Goal: Task Accomplishment & Management: Manage account settings

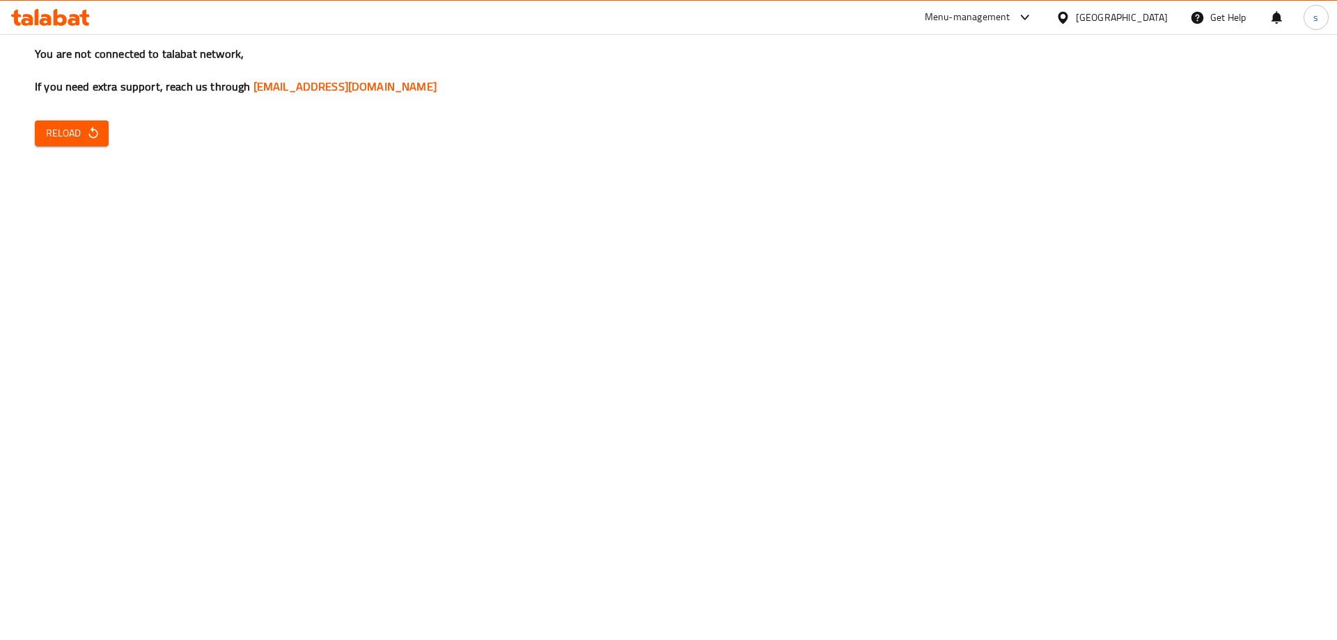
click at [95, 134] on icon "button" at bounding box center [93, 133] width 14 height 14
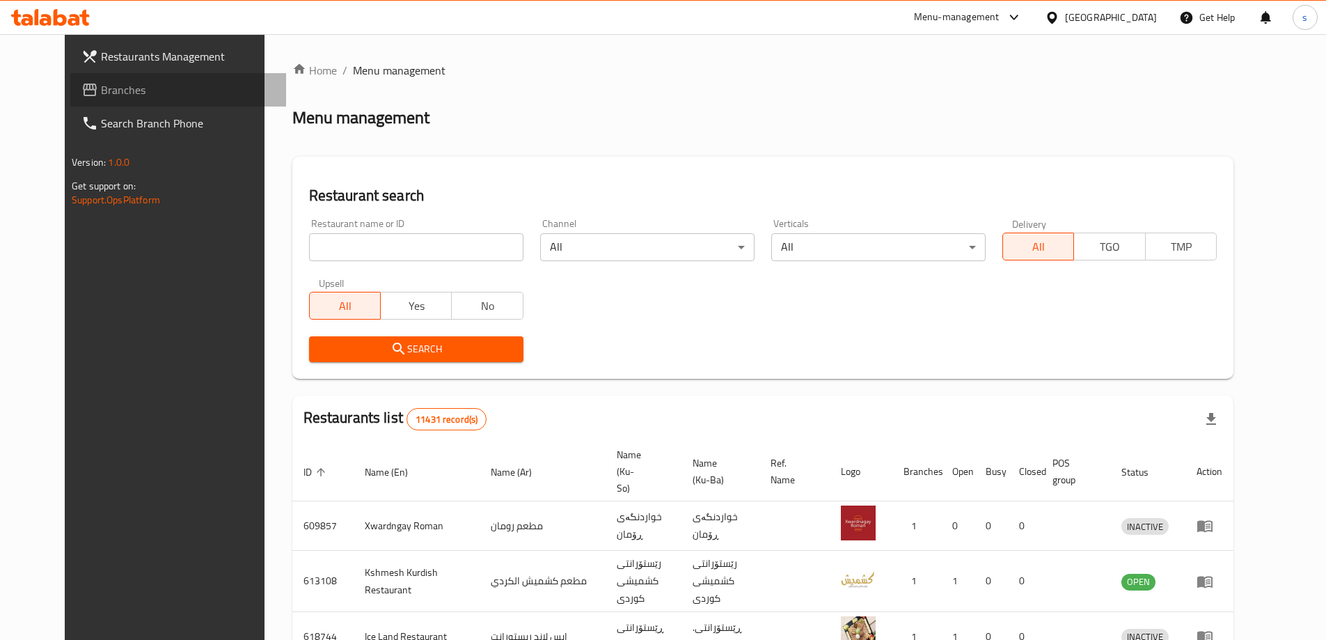
click at [101, 93] on span "Branches" at bounding box center [188, 89] width 174 height 17
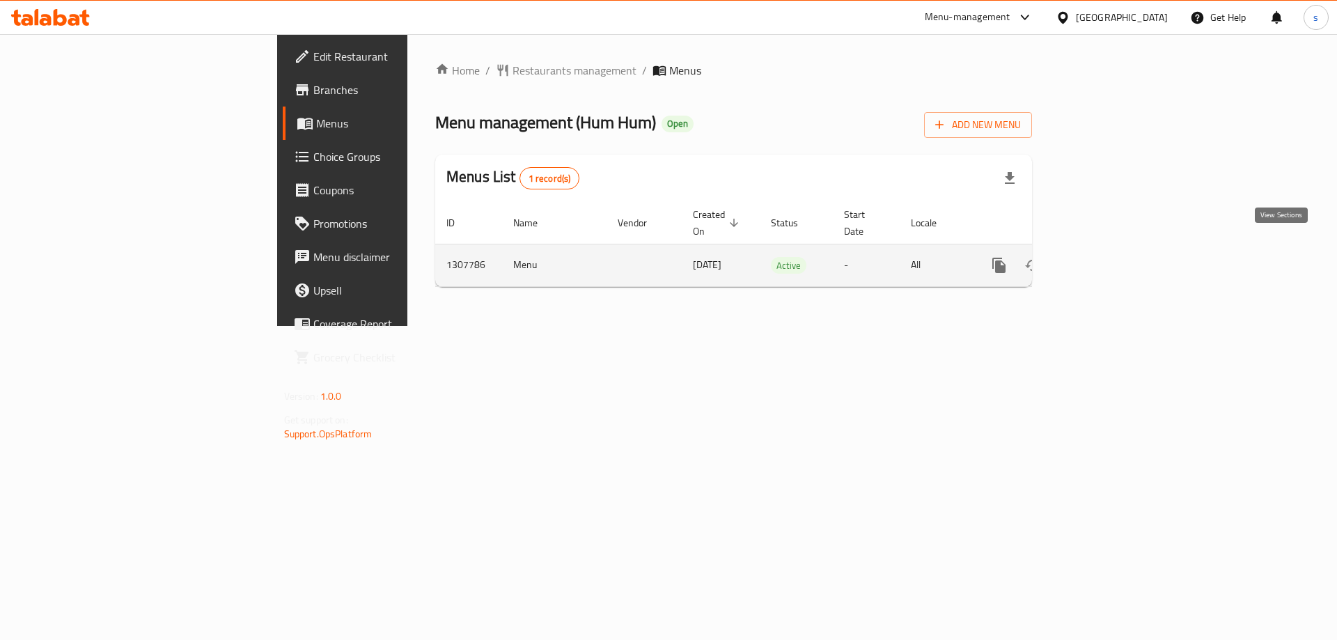
click at [1108, 257] on icon "enhanced table" at bounding box center [1099, 265] width 17 height 17
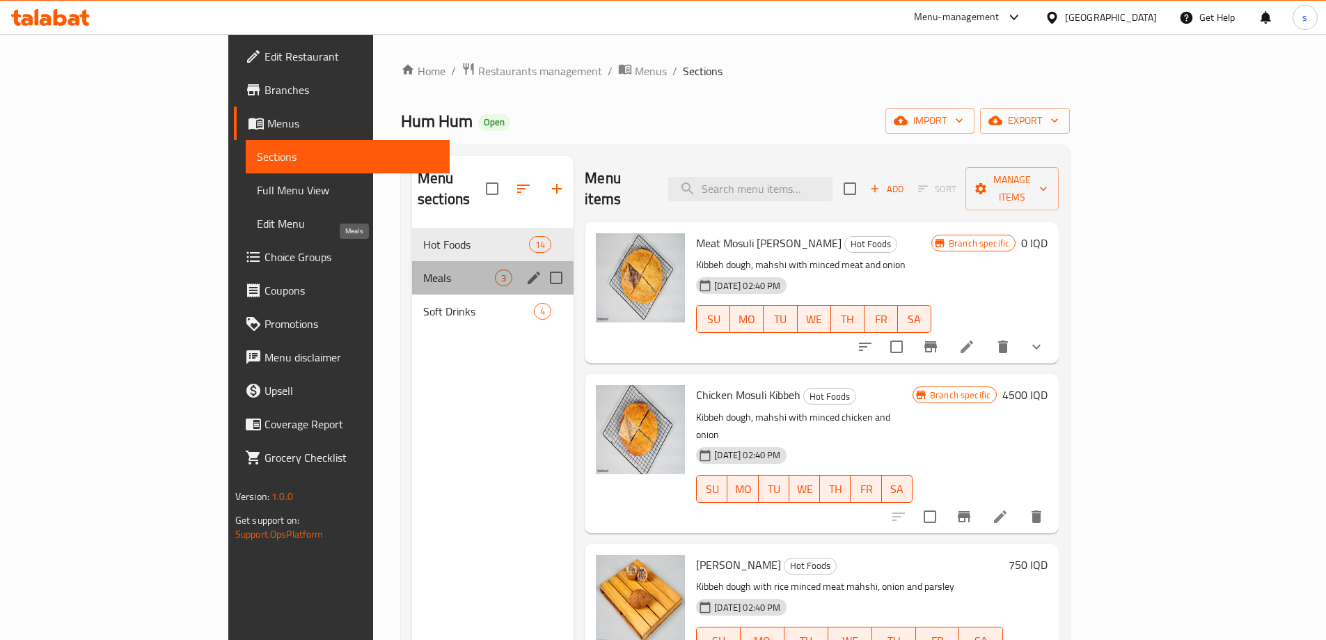
click at [423, 269] on span "Meals" at bounding box center [459, 277] width 72 height 17
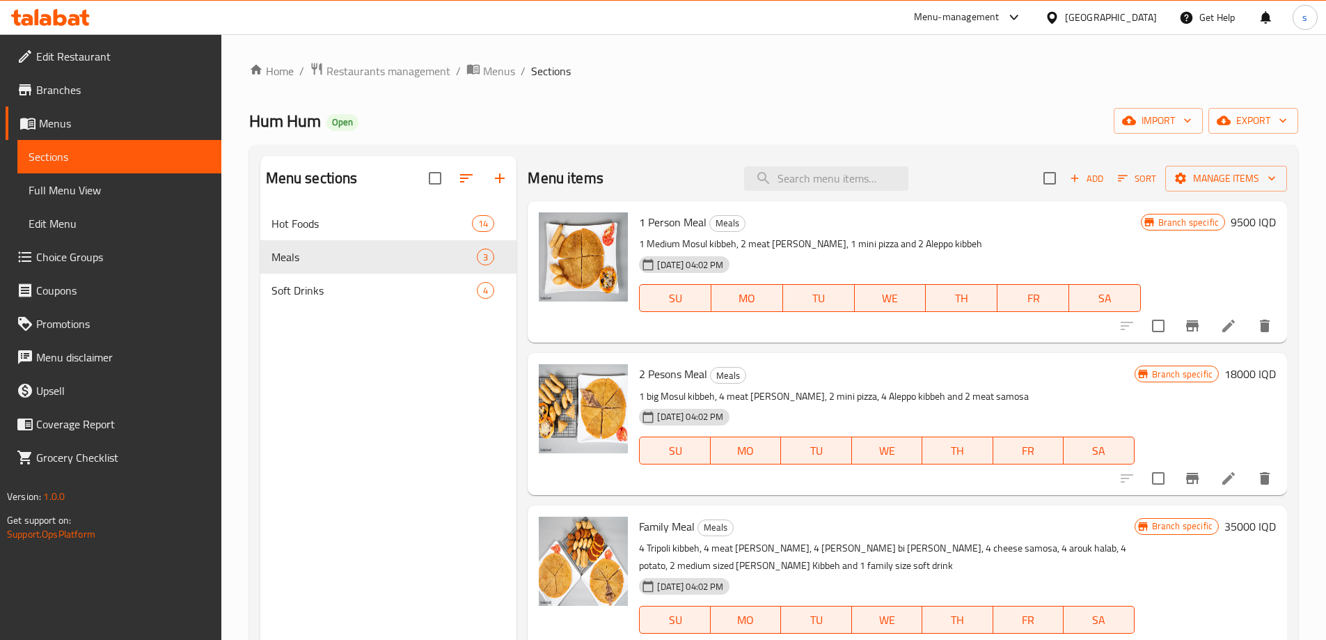
scroll to position [195, 0]
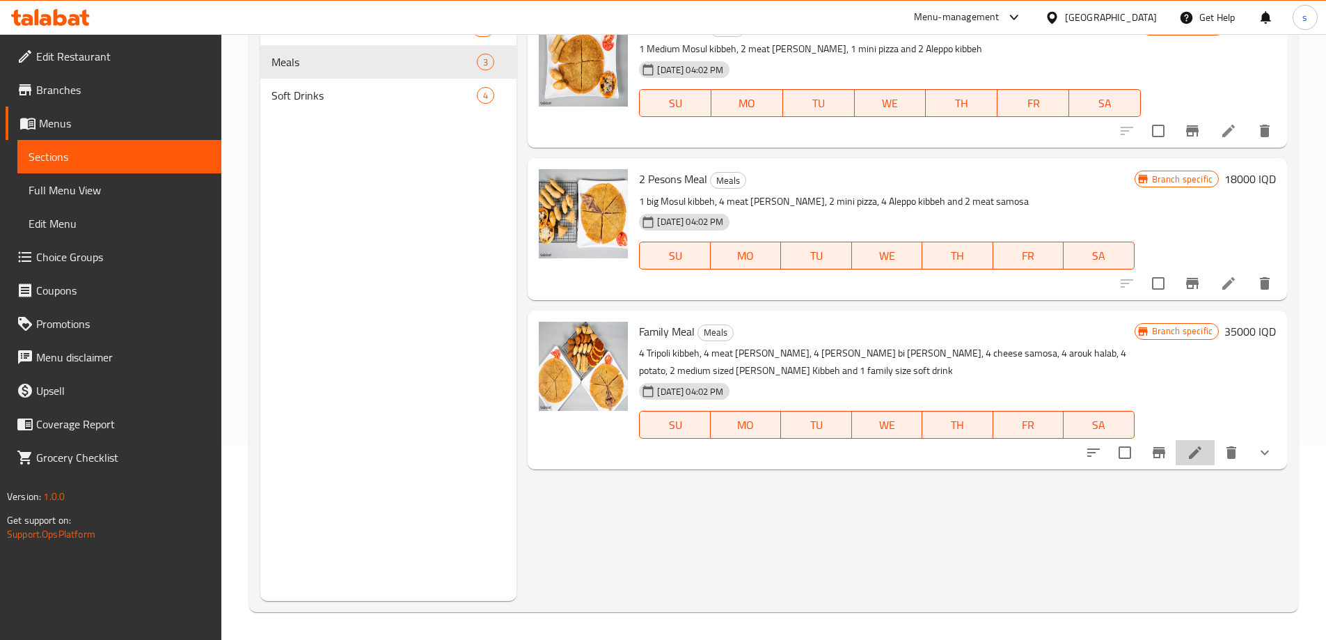
click at [1188, 465] on li at bounding box center [1195, 452] width 39 height 25
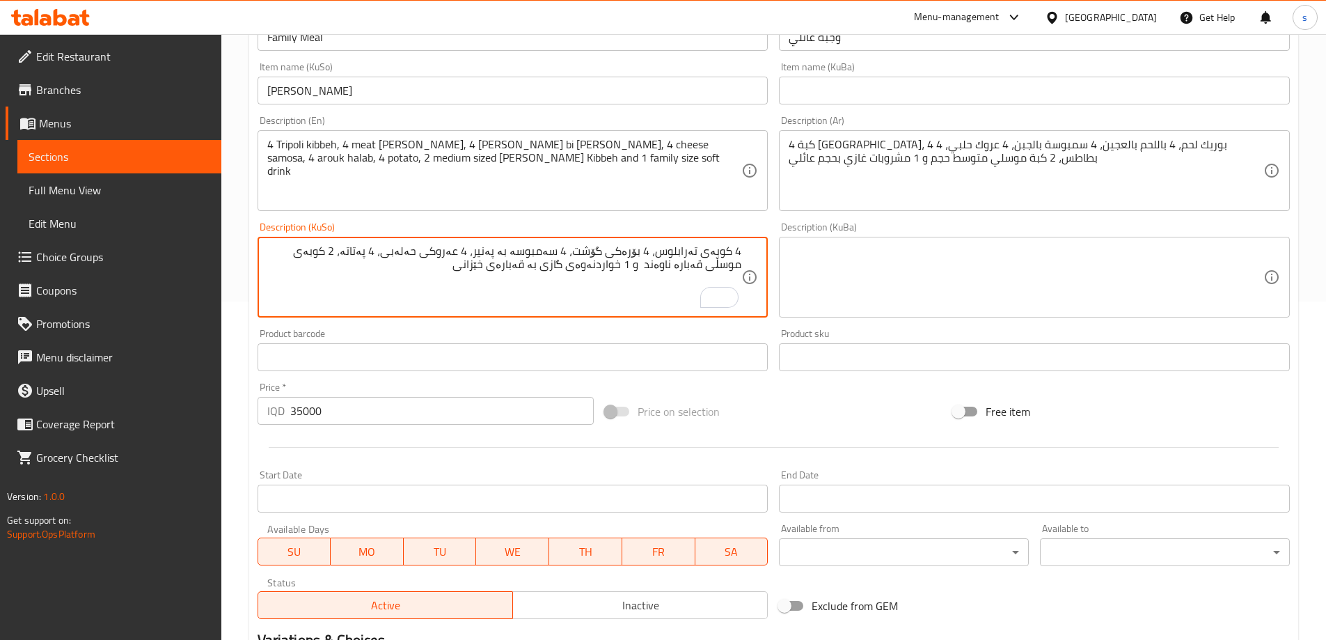
scroll to position [281, 0]
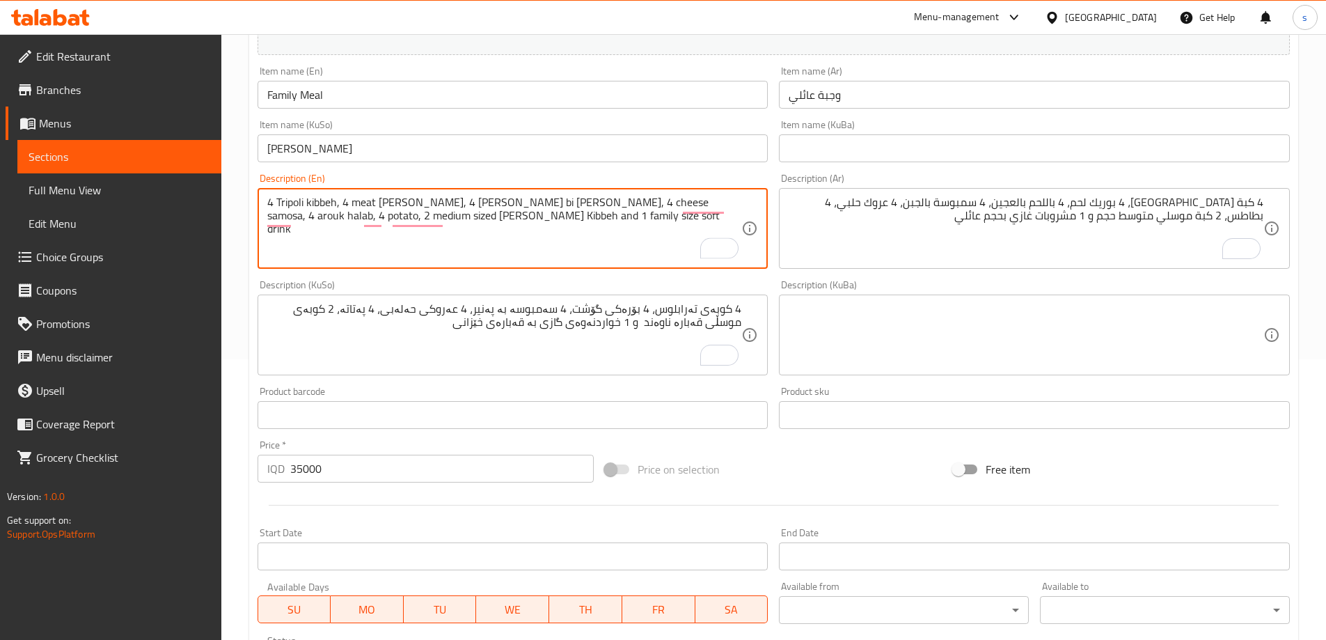
drag, startPoint x: 418, startPoint y: 201, endPoint x: 470, endPoint y: 204, distance: 51.6
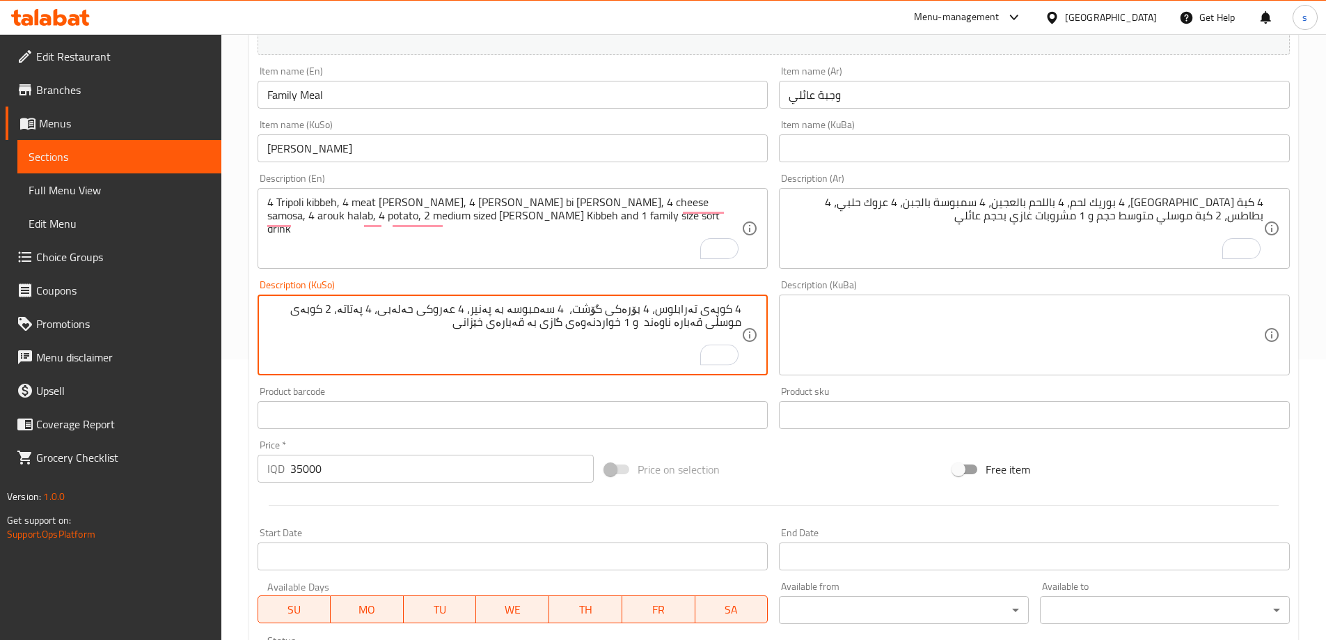
paste textarea "کولێرە بە قیمە"
type textarea "4 کوبەی تەرابلوس، 4 بۆرەکی گۆشت، 4 کولێرە بە قیمە، 4 سەمبوسە بە پەنیر، 4 عەروکی…"
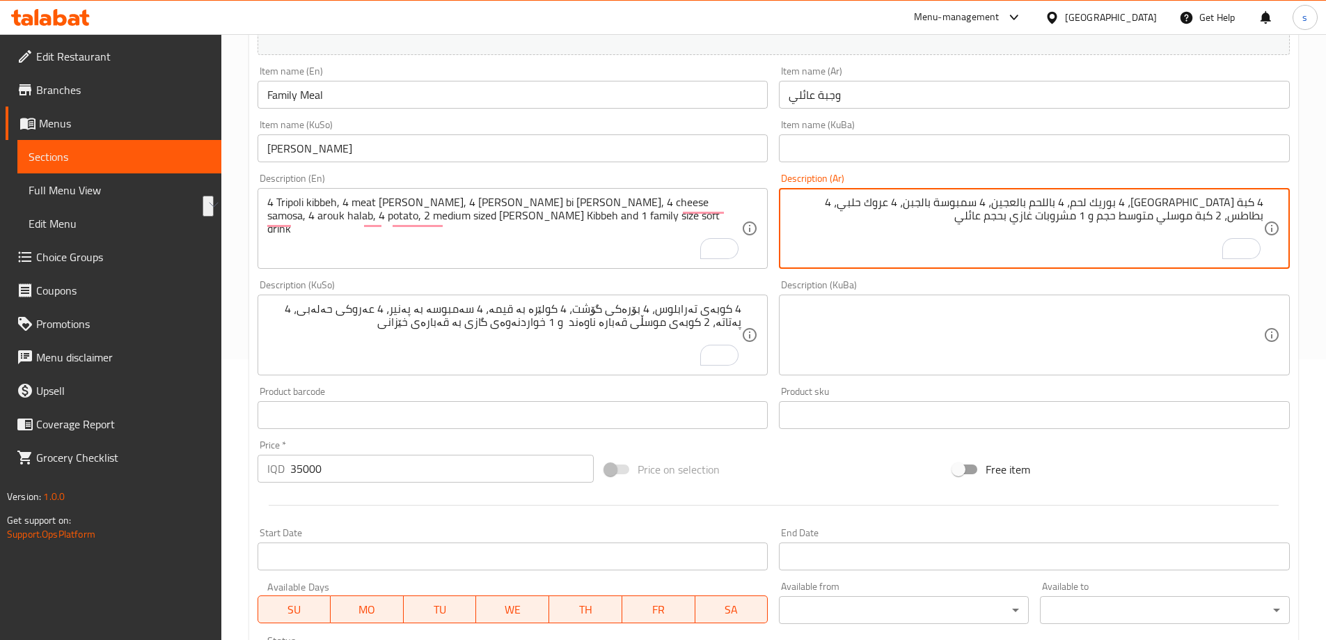
drag, startPoint x: 1063, startPoint y: 203, endPoint x: 1125, endPoint y: 208, distance: 62.2
paste textarea "To enrich screen reader interactions, please activate Accessibility in Grammarl…"
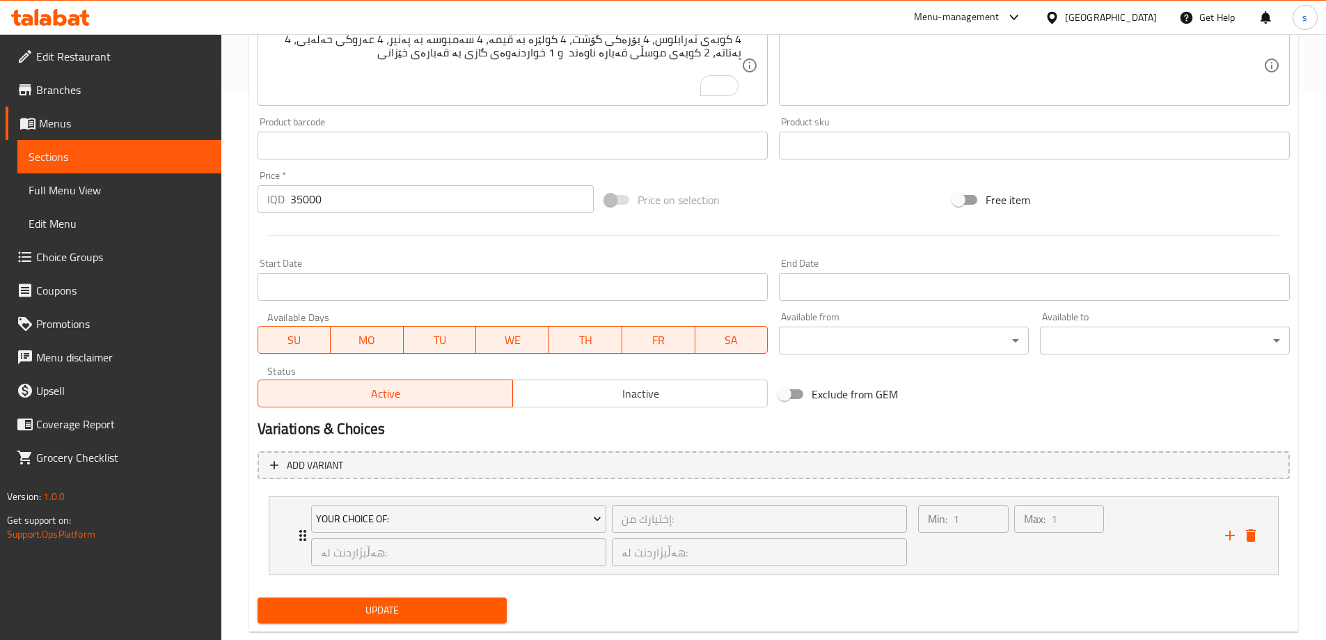
scroll to position [581, 0]
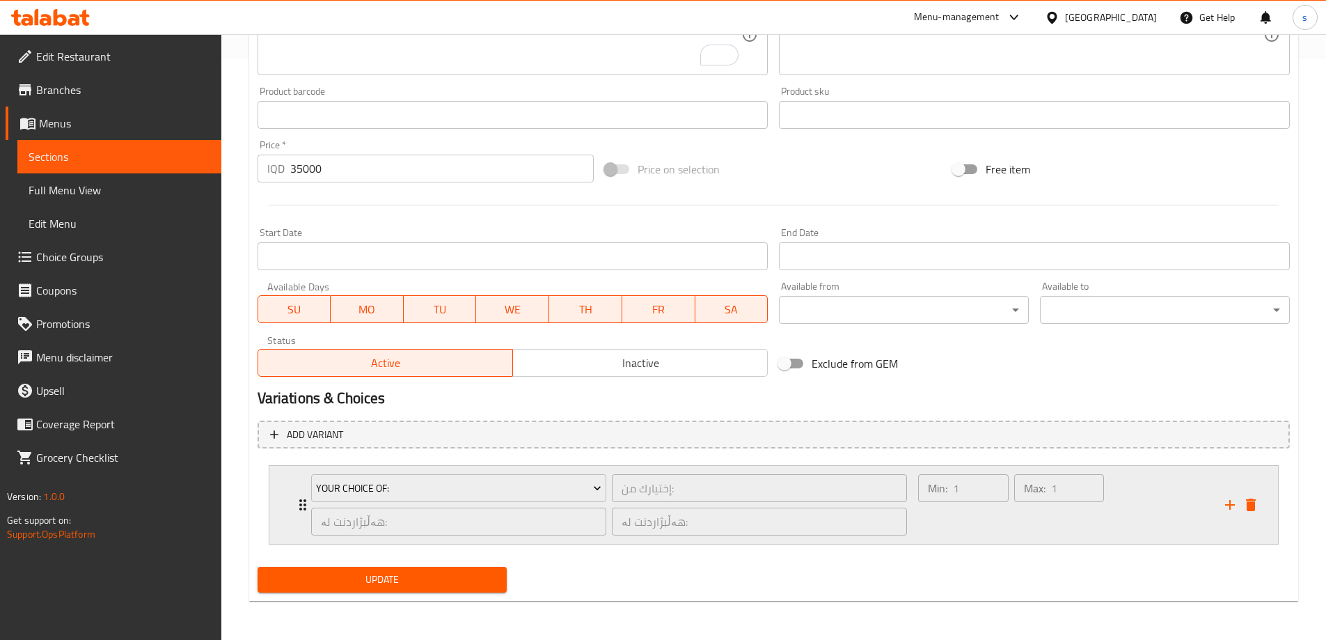
click at [977, 520] on div "Min: 1 ​" at bounding box center [963, 504] width 95 height 67
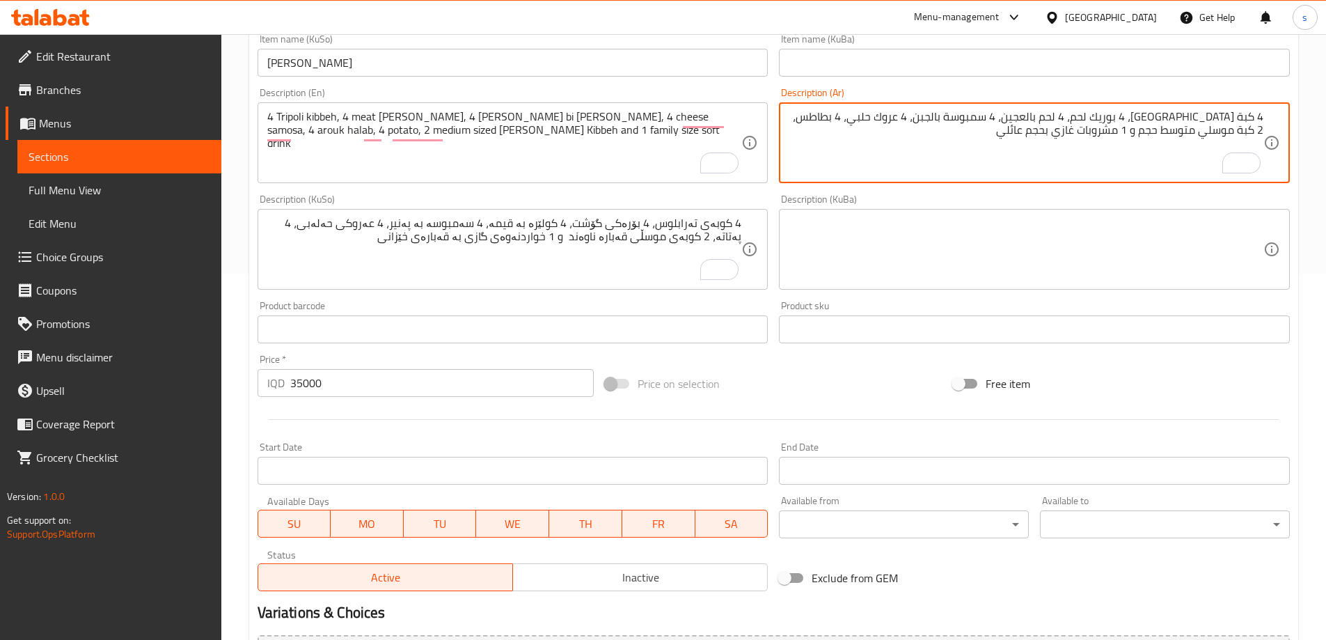
scroll to position [255, 0]
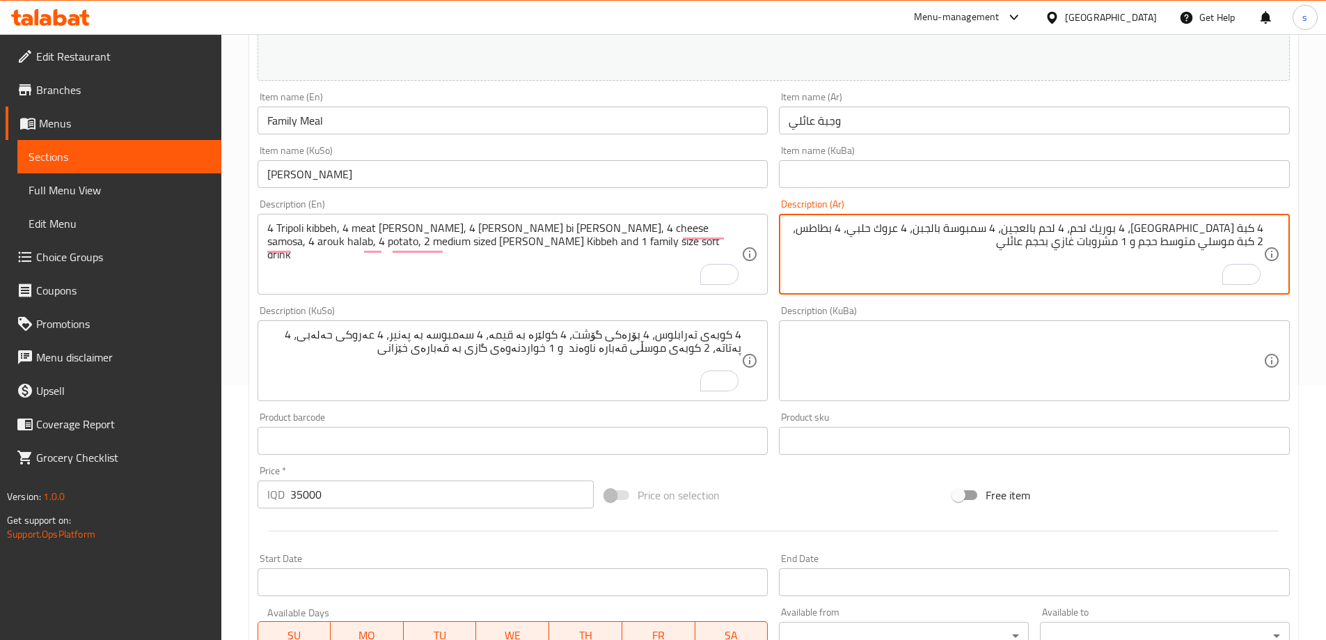
type textarea "4 كبة [GEOGRAPHIC_DATA]، 4 بوريك لحم، 4 لحم بالعجين، 4 سمبوسة بالجبن، 4 عروك حل…"
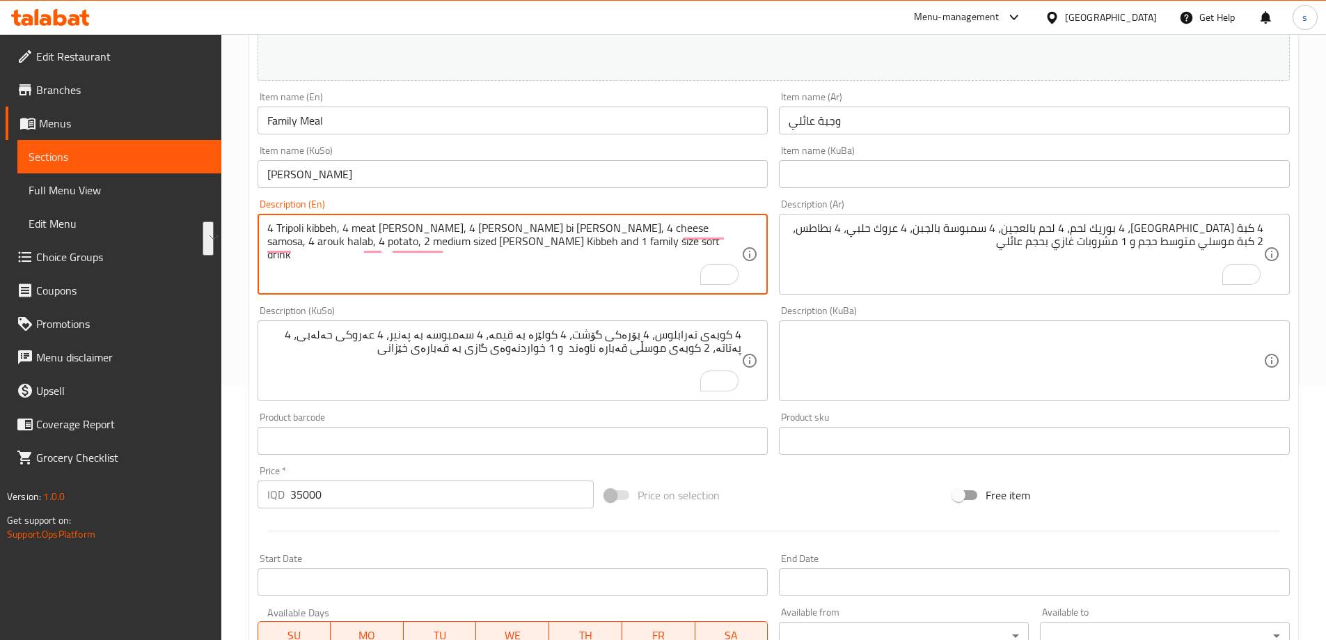
drag, startPoint x: 507, startPoint y: 244, endPoint x: 242, endPoint y: 215, distance: 266.2
paste textarea "tripoli kibbeh, 4 meat [PERSON_NAME], 4 [PERSON_NAME] bi [PERSON_NAME], 4 chees…"
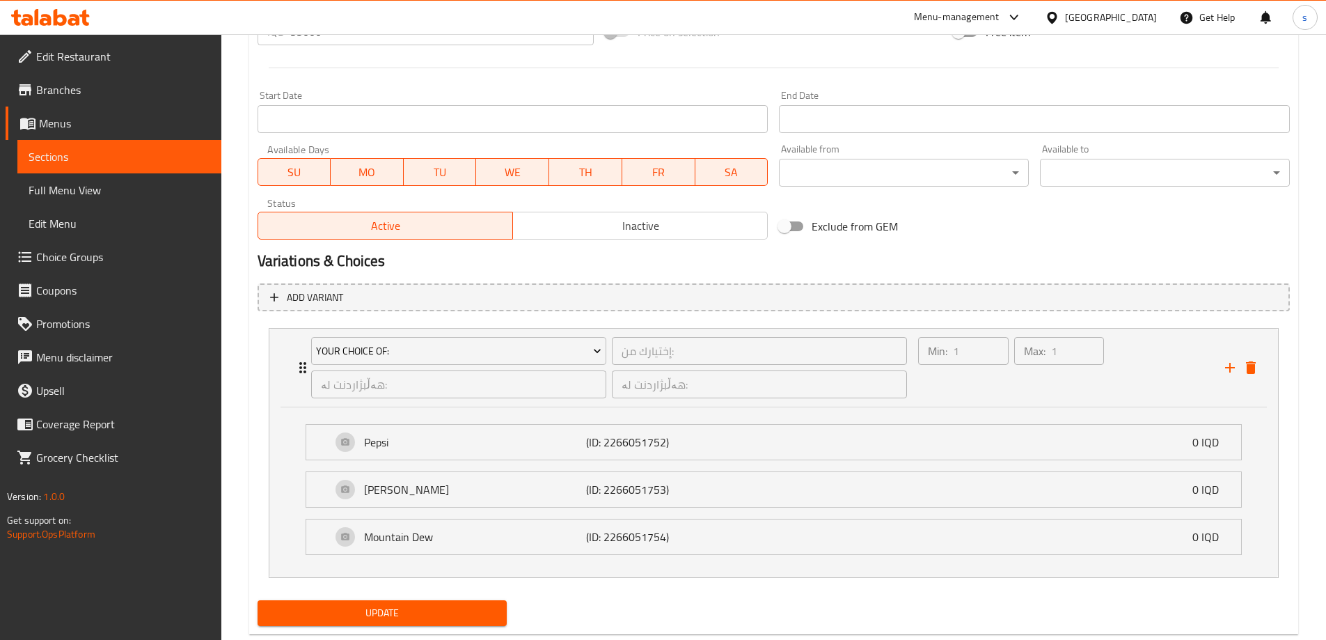
scroll to position [751, 0]
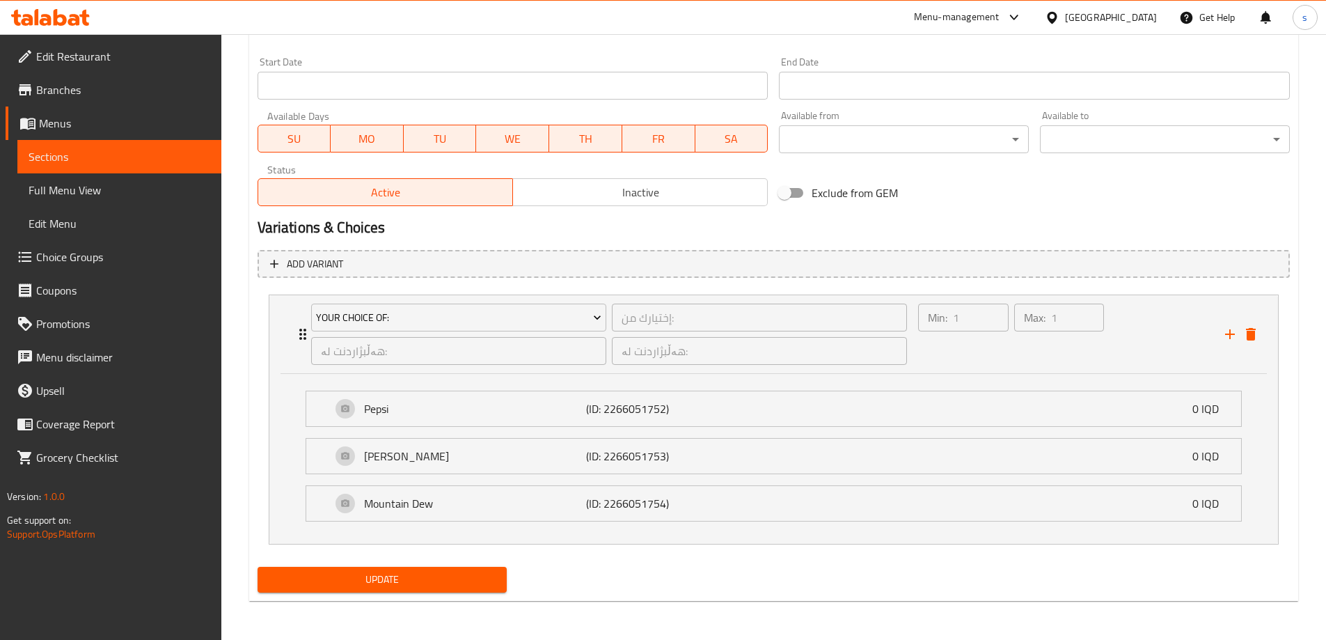
type textarea "4 tripoli kibbeh, 4 meat [PERSON_NAME], 4 [PERSON_NAME] bi [PERSON_NAME], 4 che…"
click at [392, 583] on span "Update" at bounding box center [383, 579] width 228 height 17
